Goal: Information Seeking & Learning: Find specific fact

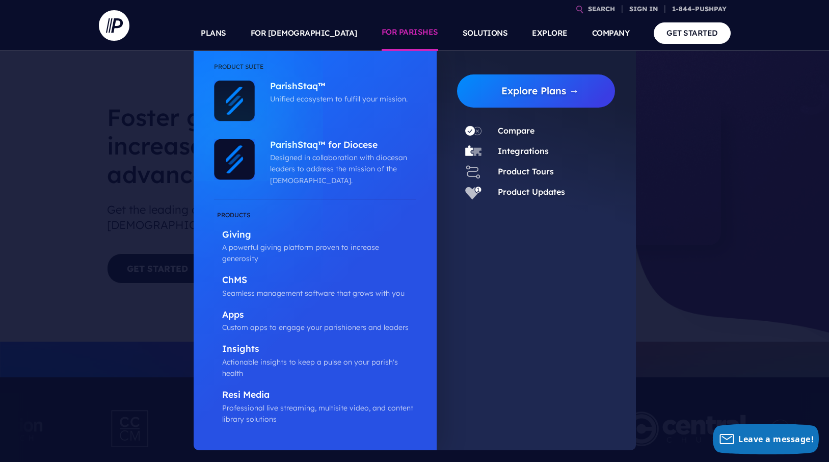
scroll to position [29, 0]
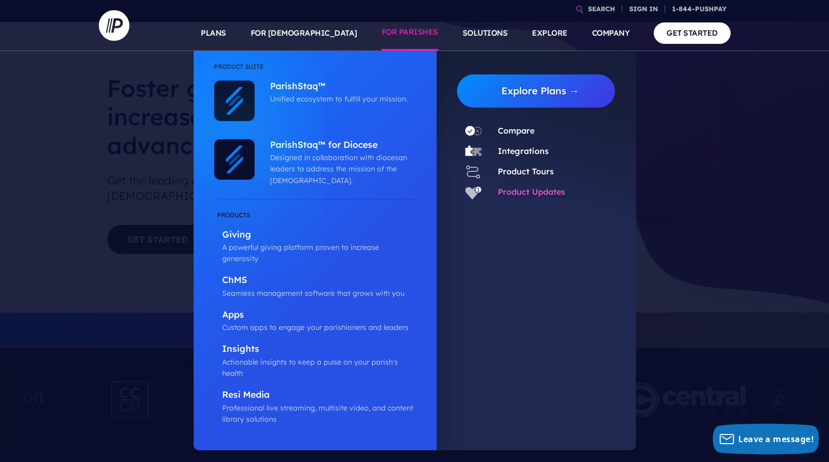
click at [519, 189] on link "Product Updates" at bounding box center [531, 192] width 67 height 10
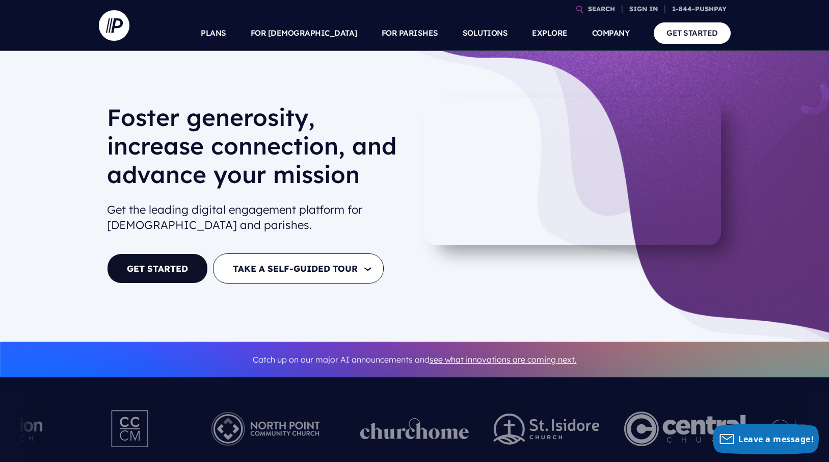
scroll to position [0, 0]
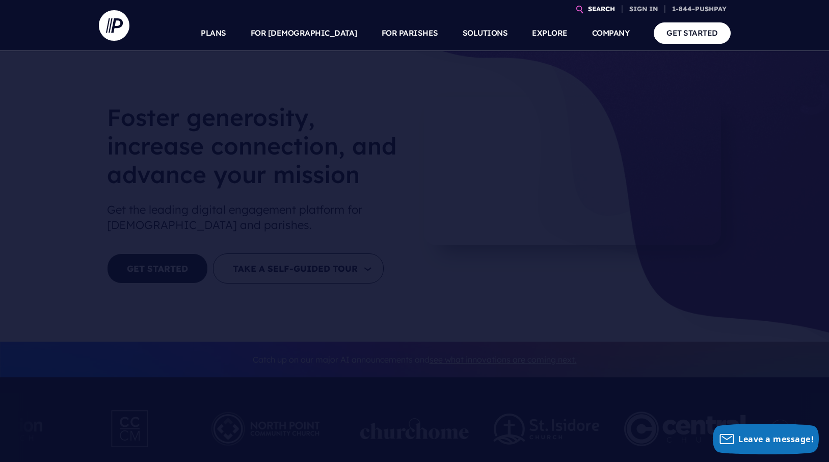
click at [591, 6] on link "SEARCH" at bounding box center [601, 9] width 35 height 18
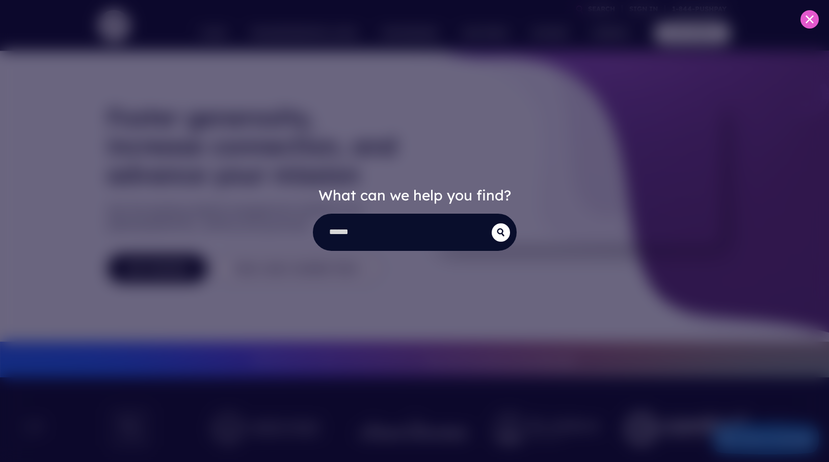
drag, startPoint x: 370, startPoint y: 232, endPoint x: 308, endPoint y: 232, distance: 61.7
click at [296, 230] on div "What can we help you find?" at bounding box center [414, 231] width 829 height 462
type input "*****"
click at [501, 232] on button "submit" at bounding box center [501, 232] width 18 height 18
